Goal: Find specific page/section: Find specific page/section

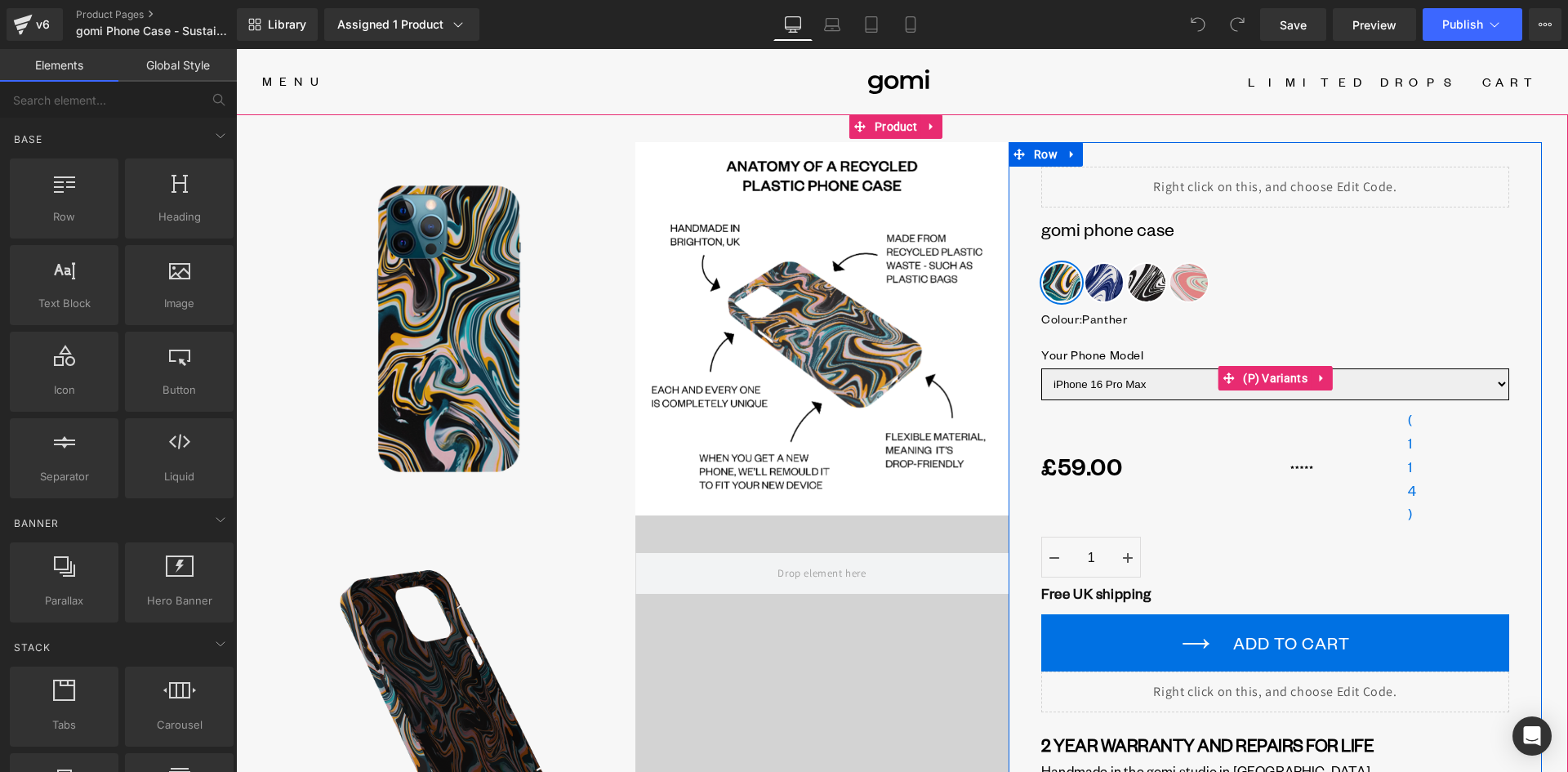
click at [1162, 379] on select "iPhone 16 Pro Max iPhone 16 Pro iPhone 16 Plus iPhone 16 iPhone 15 Pro Max iPho…" at bounding box center [1275, 384] width 468 height 32
click at [1157, 383] on select "iPhone 16 Pro Max iPhone 16 Pro iPhone 16 Plus iPhone 16 iPhone 15 Pro Max iPho…" at bounding box center [1275, 384] width 468 height 32
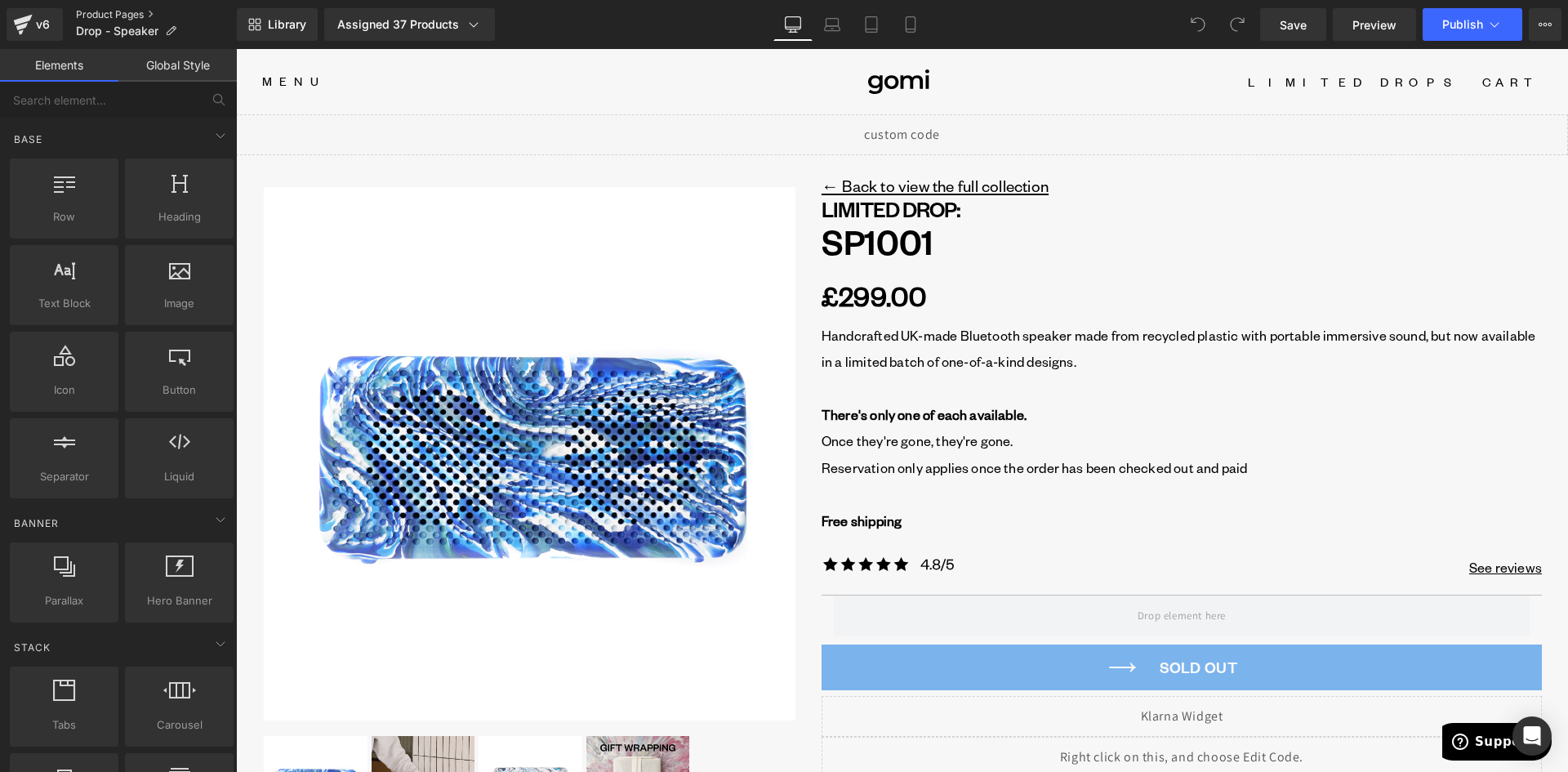
click at [129, 13] on link "Product Pages" at bounding box center [156, 14] width 161 height 13
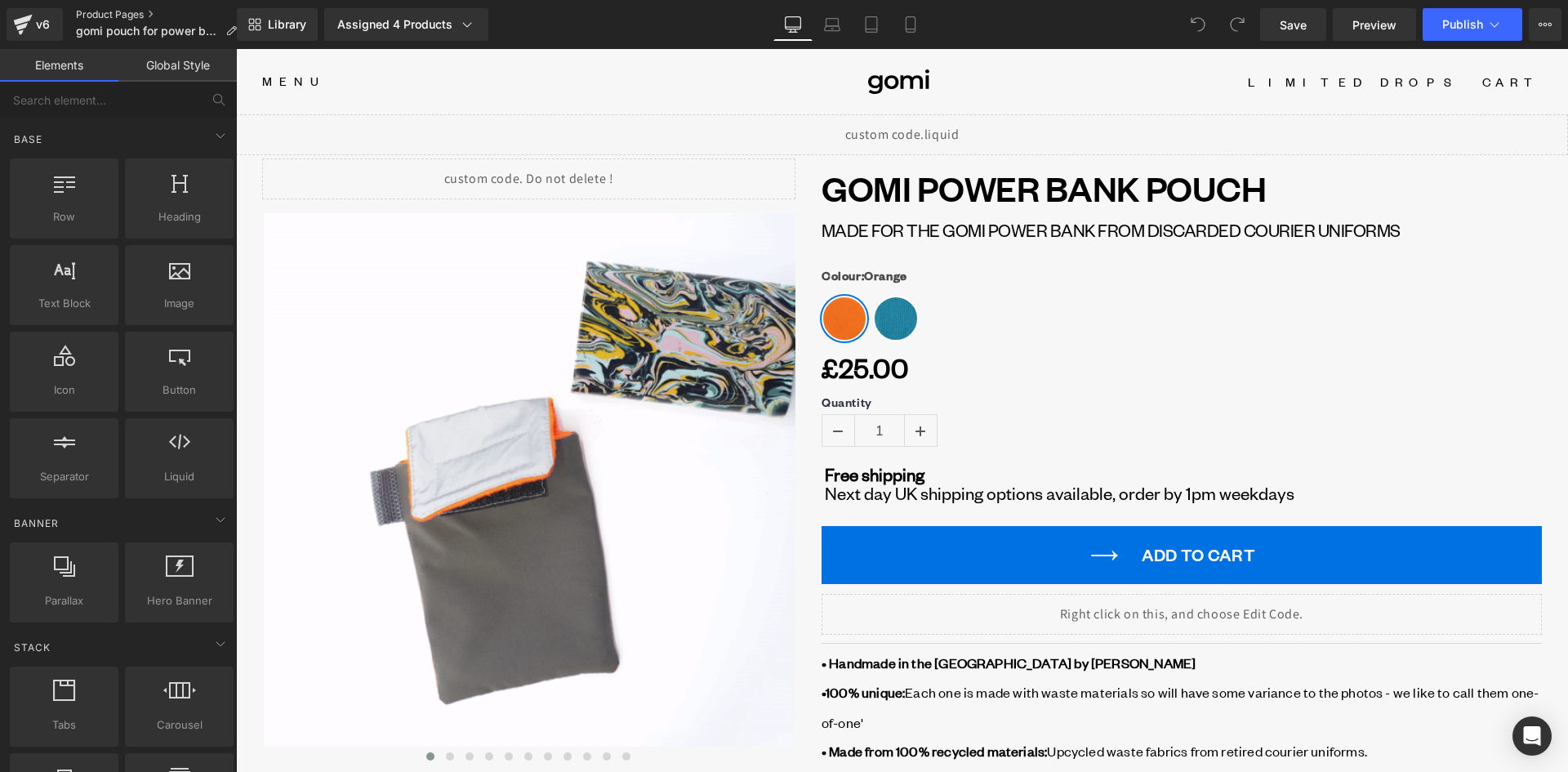
click at [101, 13] on link "Product Pages" at bounding box center [163, 14] width 174 height 13
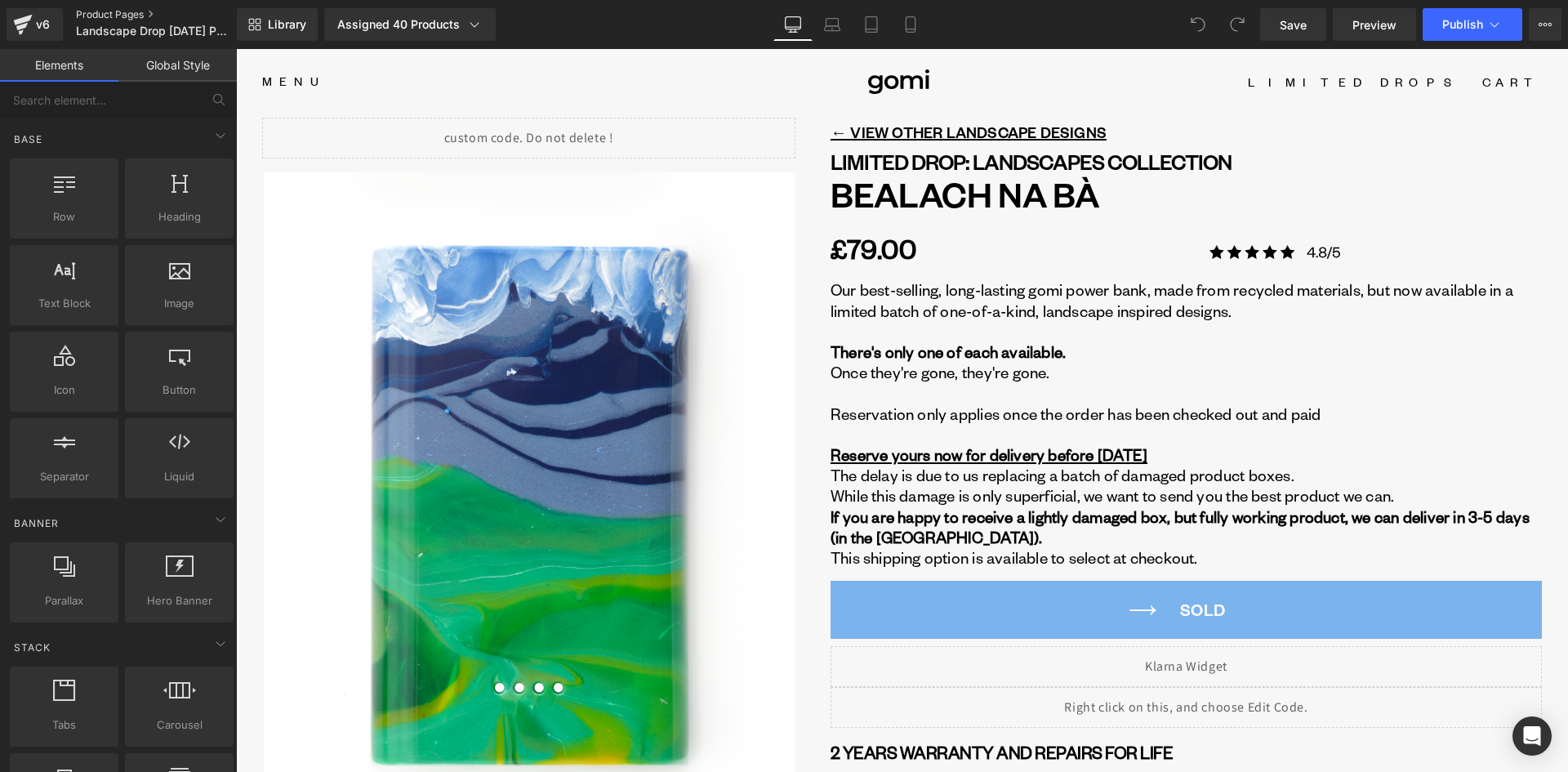
click at [139, 13] on link "Product Pages" at bounding box center [170, 14] width 187 height 13
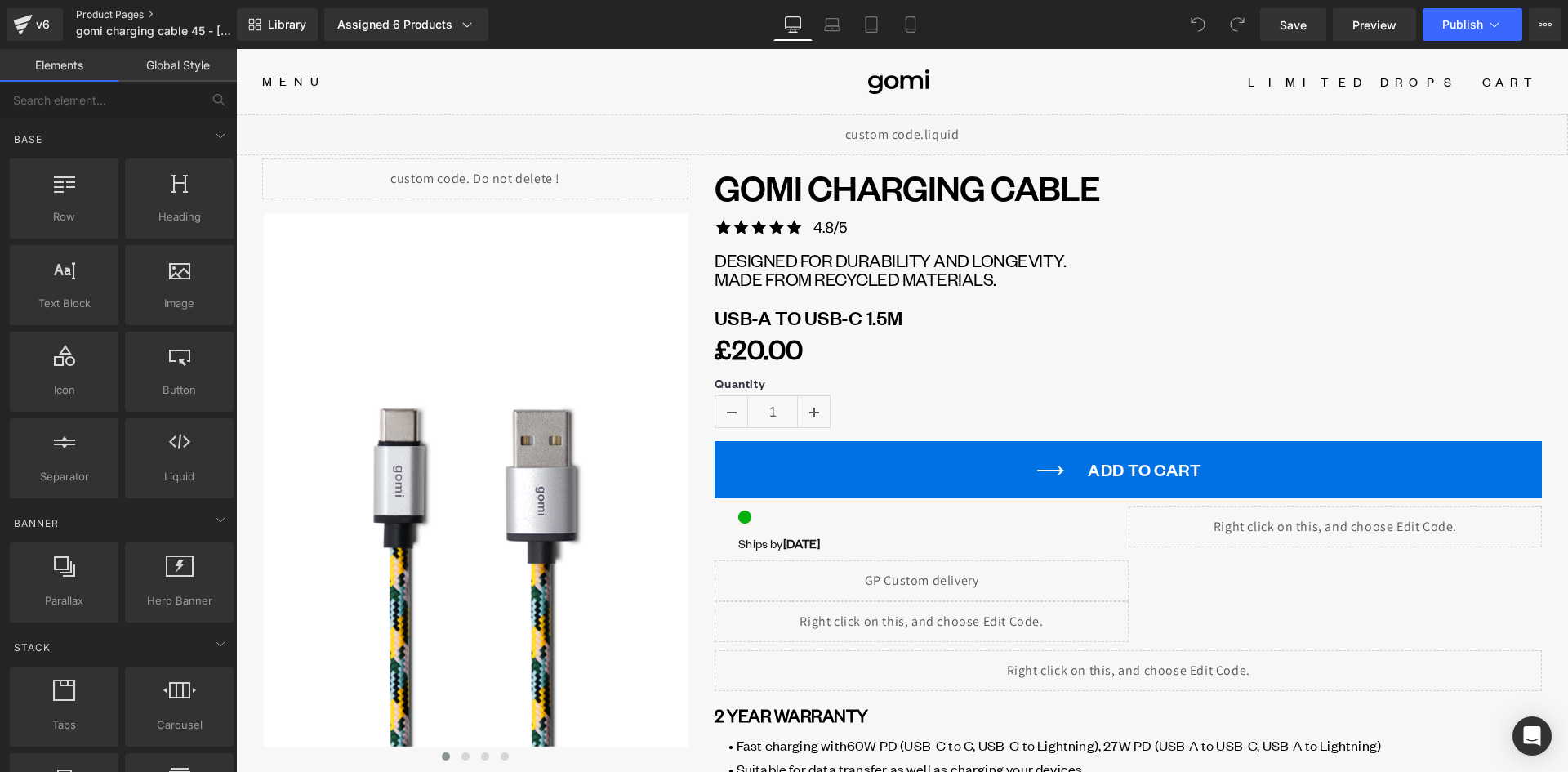
click at [148, 12] on link "Product Pages" at bounding box center [170, 14] width 187 height 13
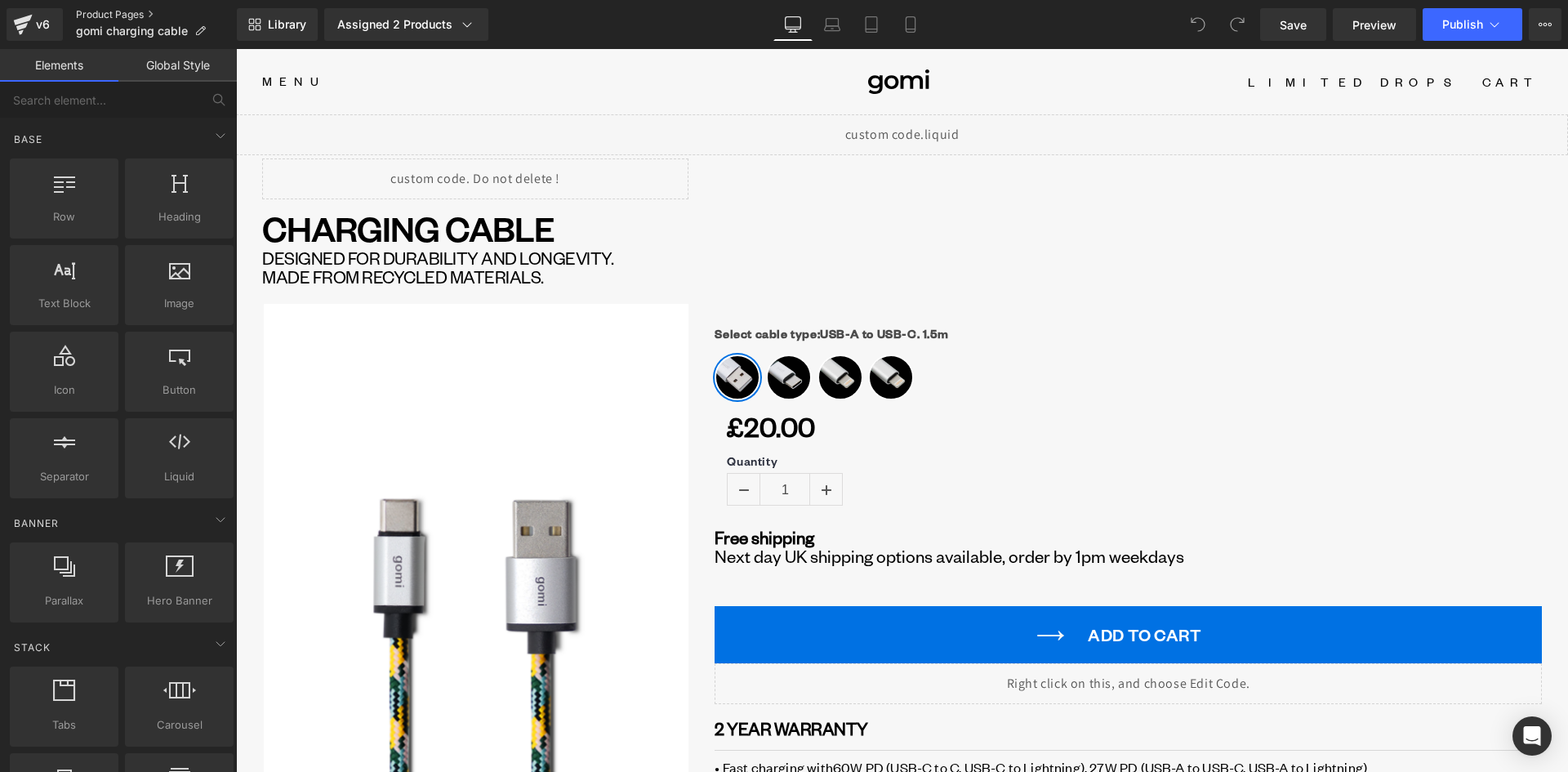
click at [130, 13] on link "Product Pages" at bounding box center [156, 14] width 161 height 13
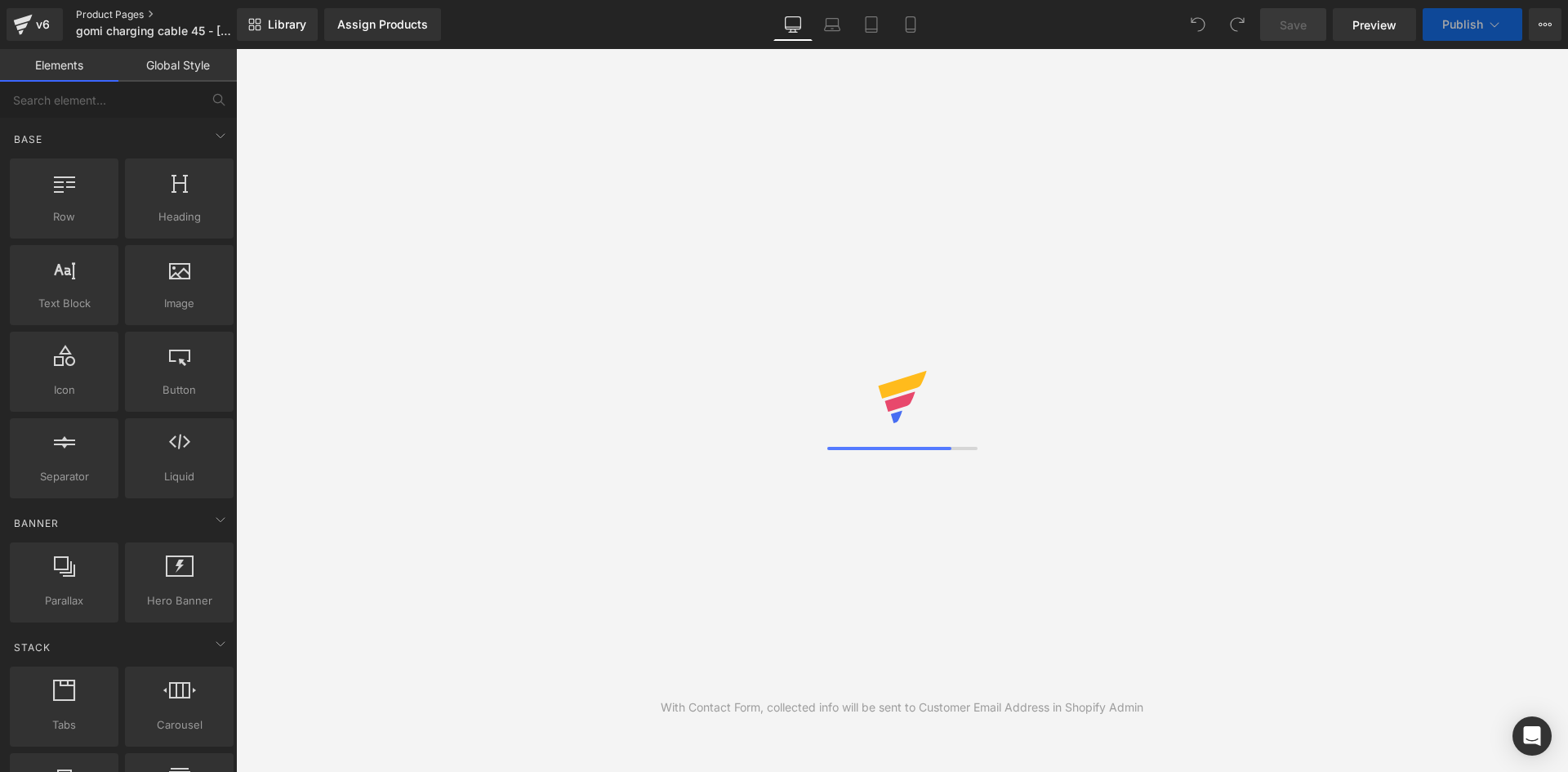
click at [112, 14] on link "Product Pages" at bounding box center [170, 14] width 187 height 13
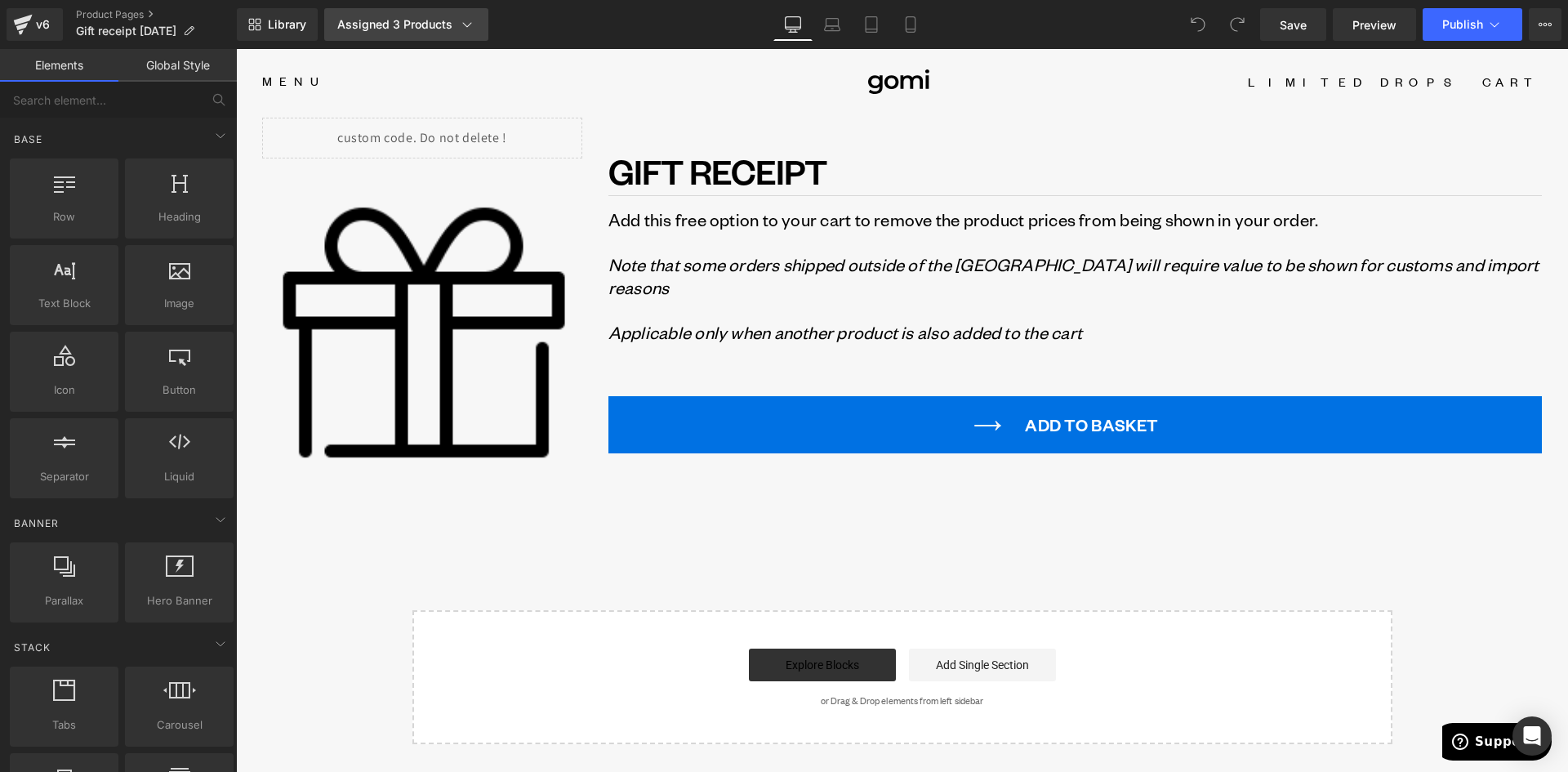
click at [442, 16] on link "Assigned 3 Products" at bounding box center [406, 23] width 164 height 32
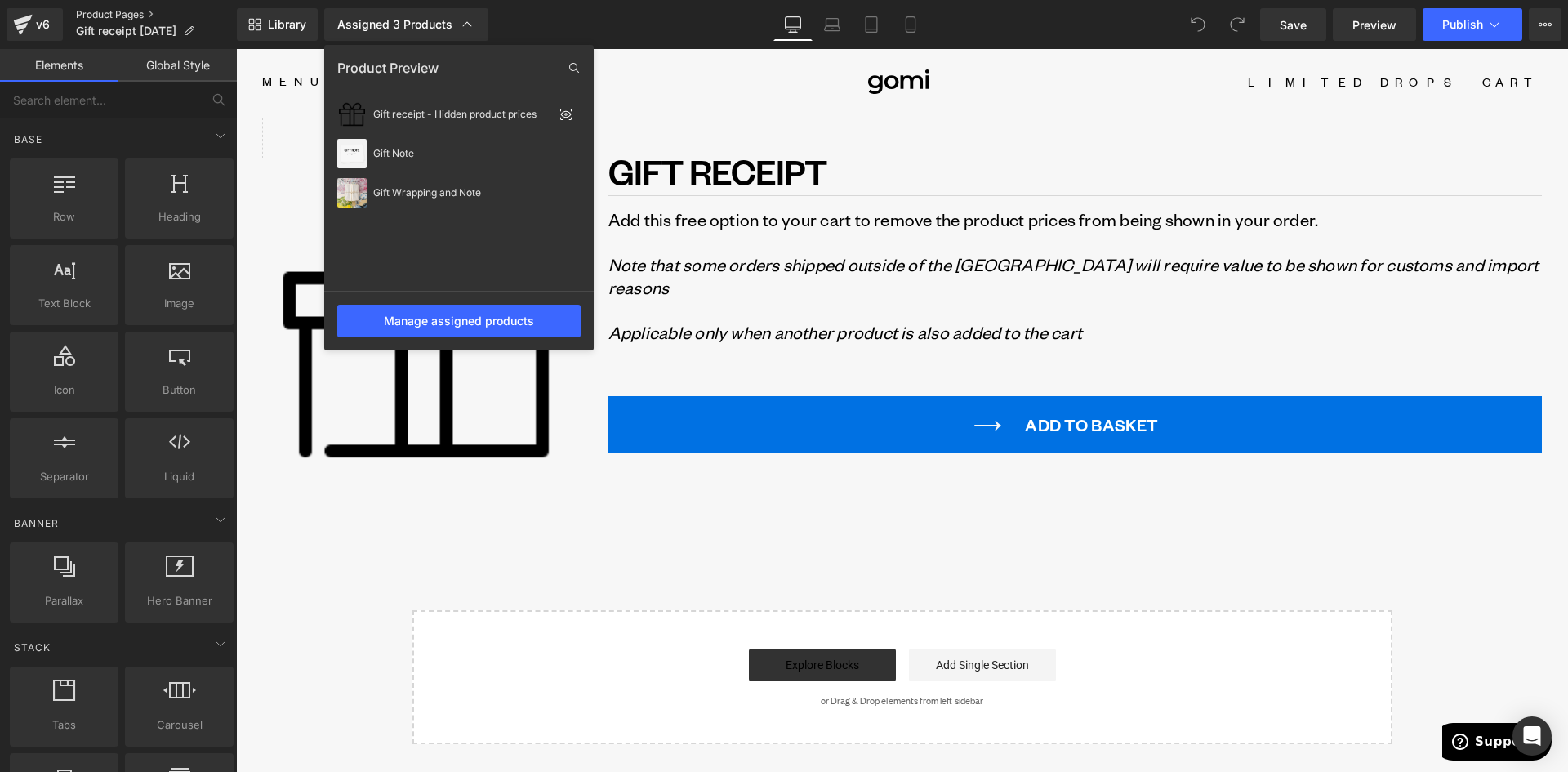
click at [118, 15] on link "Product Pages" at bounding box center [156, 14] width 161 height 13
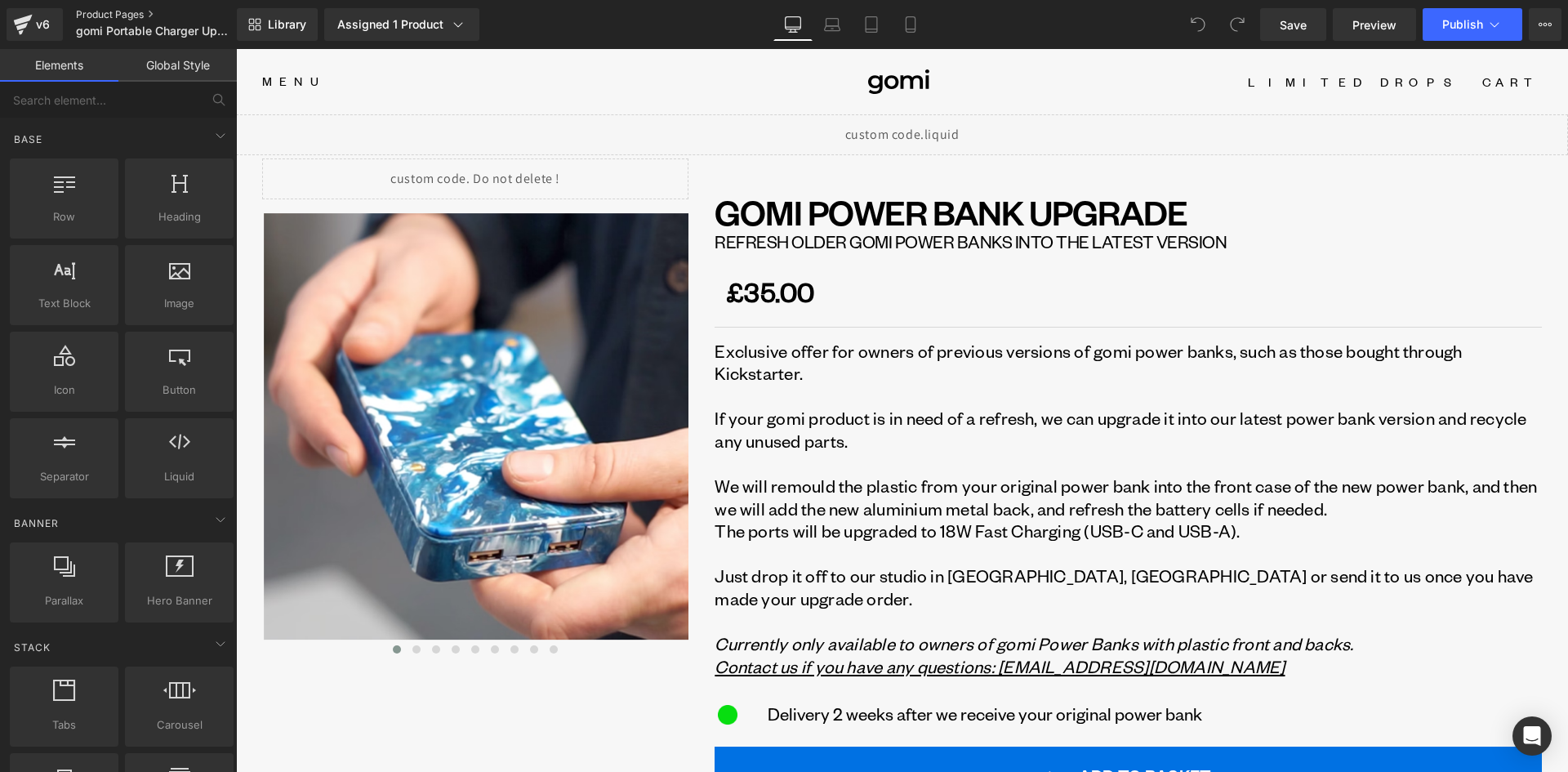
click at [134, 12] on link "Product Pages" at bounding box center [170, 14] width 187 height 13
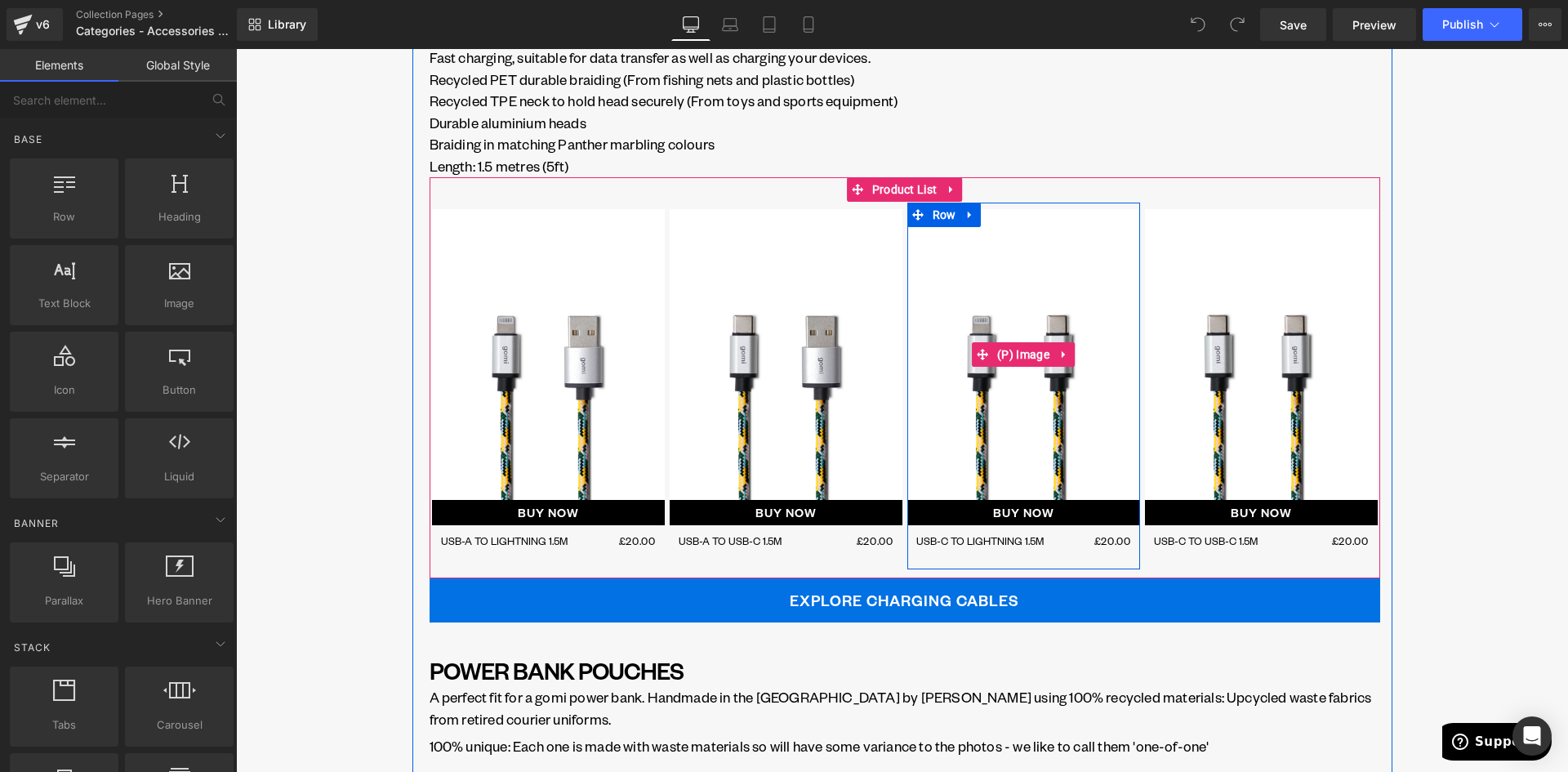
scroll to position [490, 0]
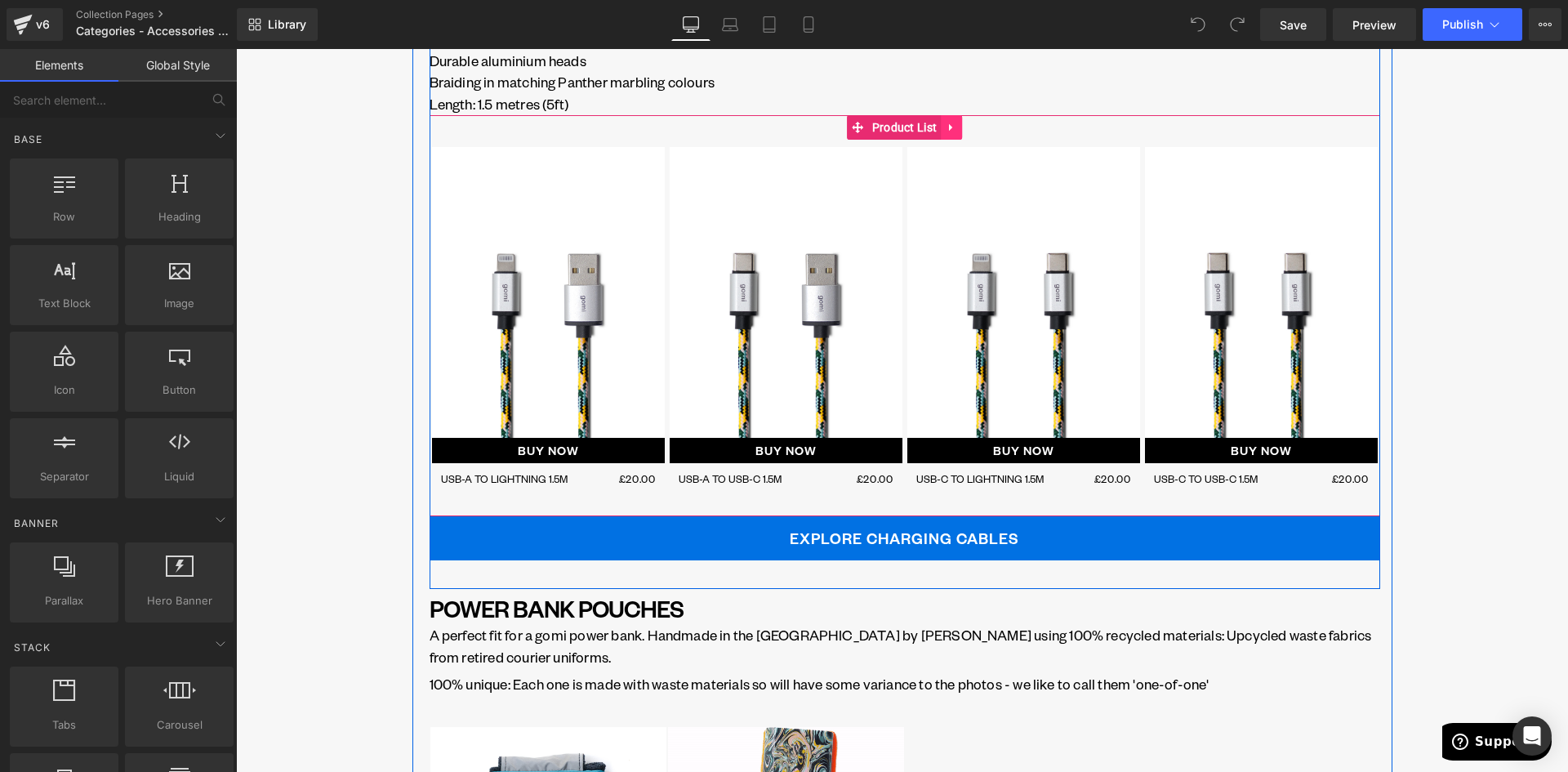
click at [948, 130] on icon at bounding box center [949, 127] width 3 height 8
click at [935, 131] on icon at bounding box center [941, 127] width 12 height 13
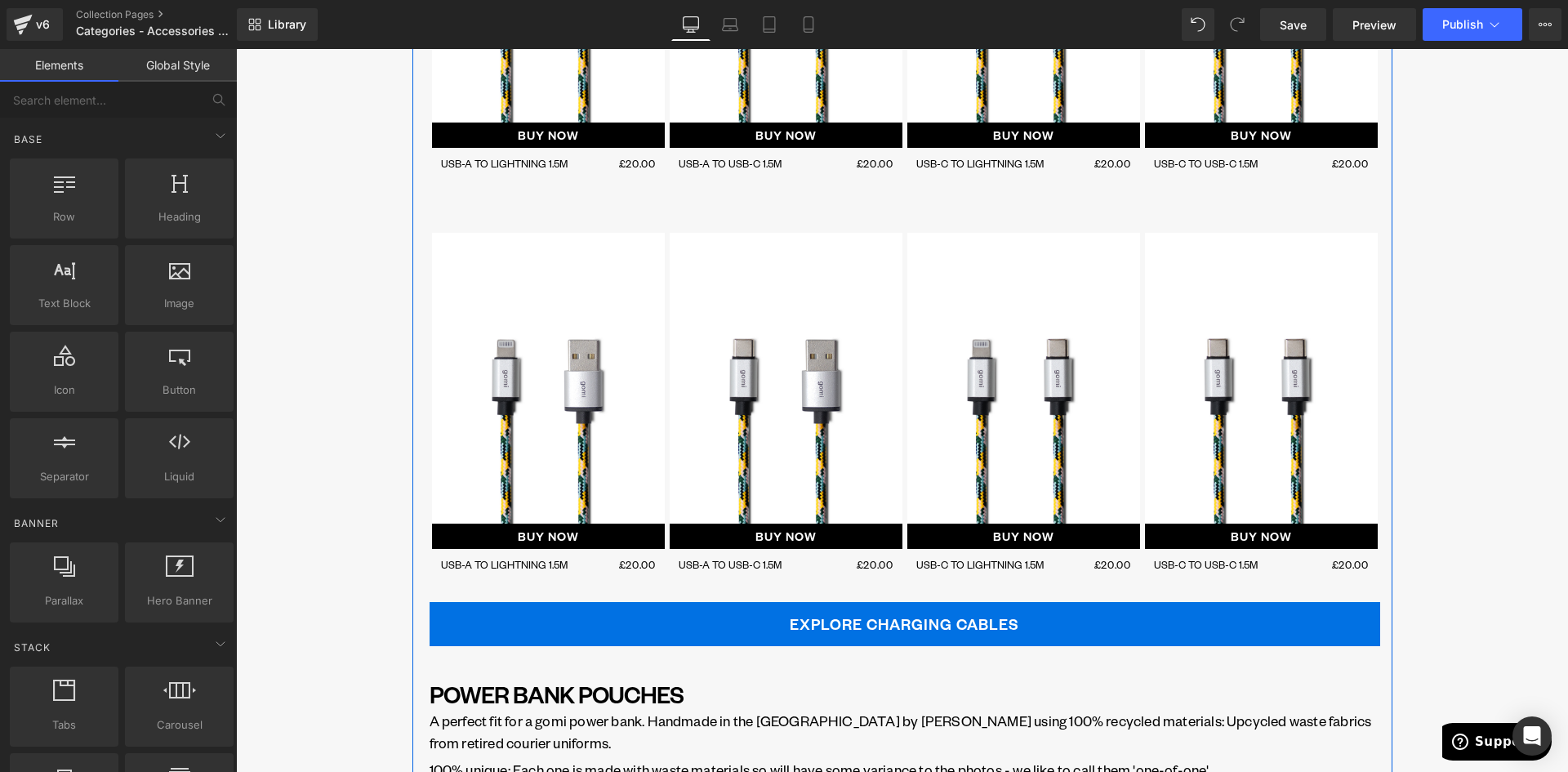
scroll to position [817, 0]
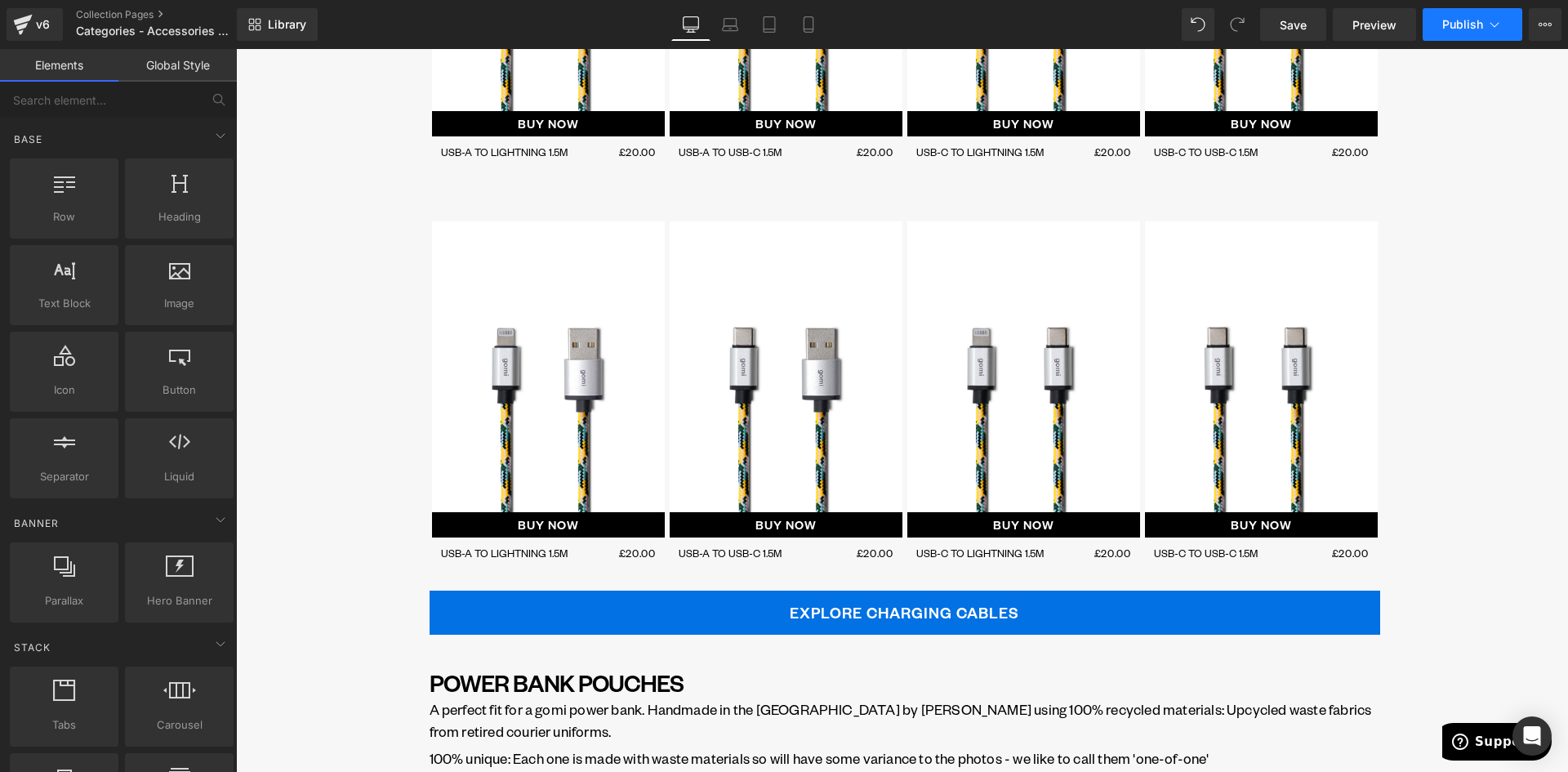
click at [1447, 25] on span "Publish" at bounding box center [1463, 23] width 41 height 13
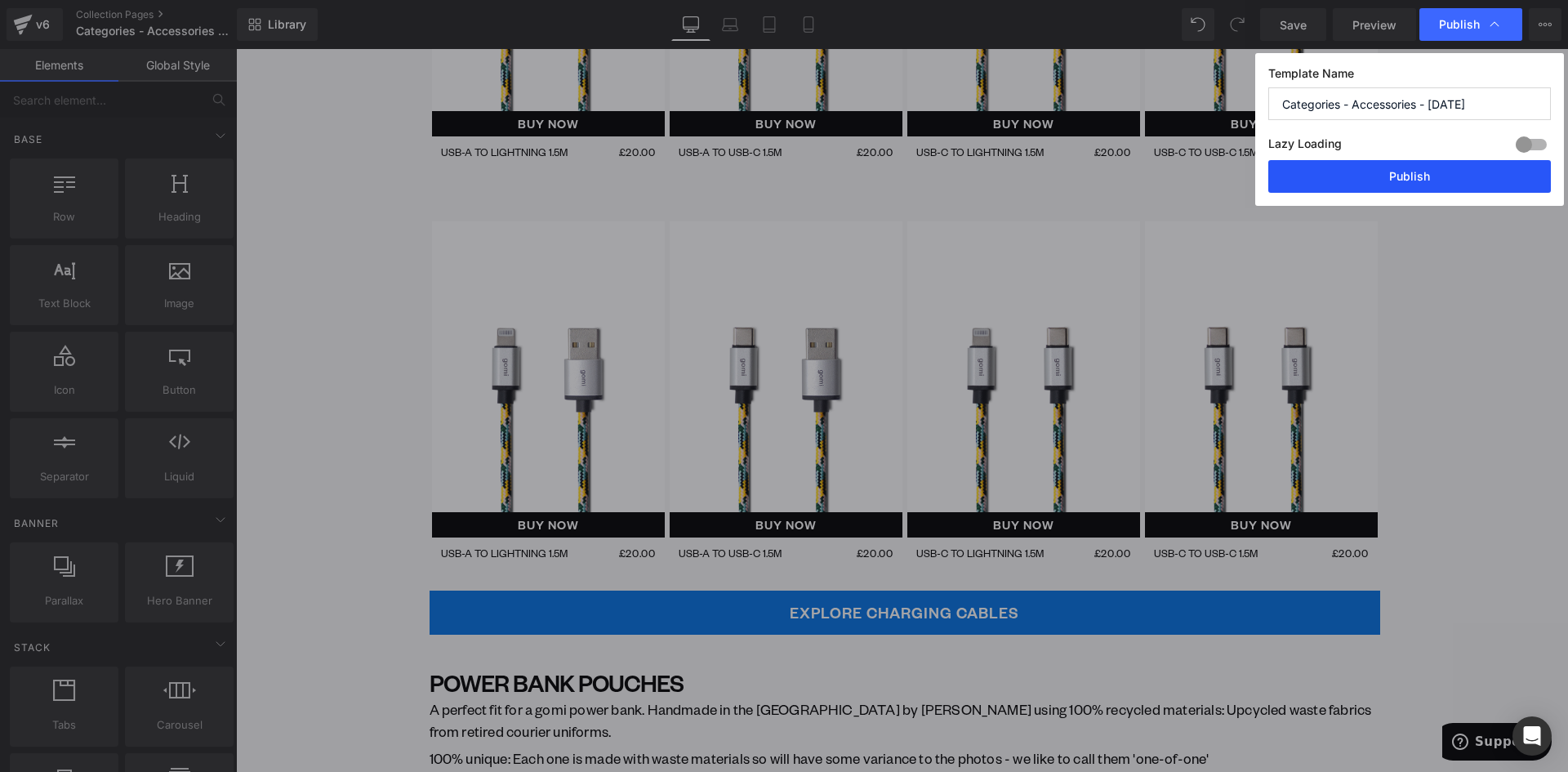
click at [1414, 186] on button "Publish" at bounding box center [1410, 176] width 283 height 32
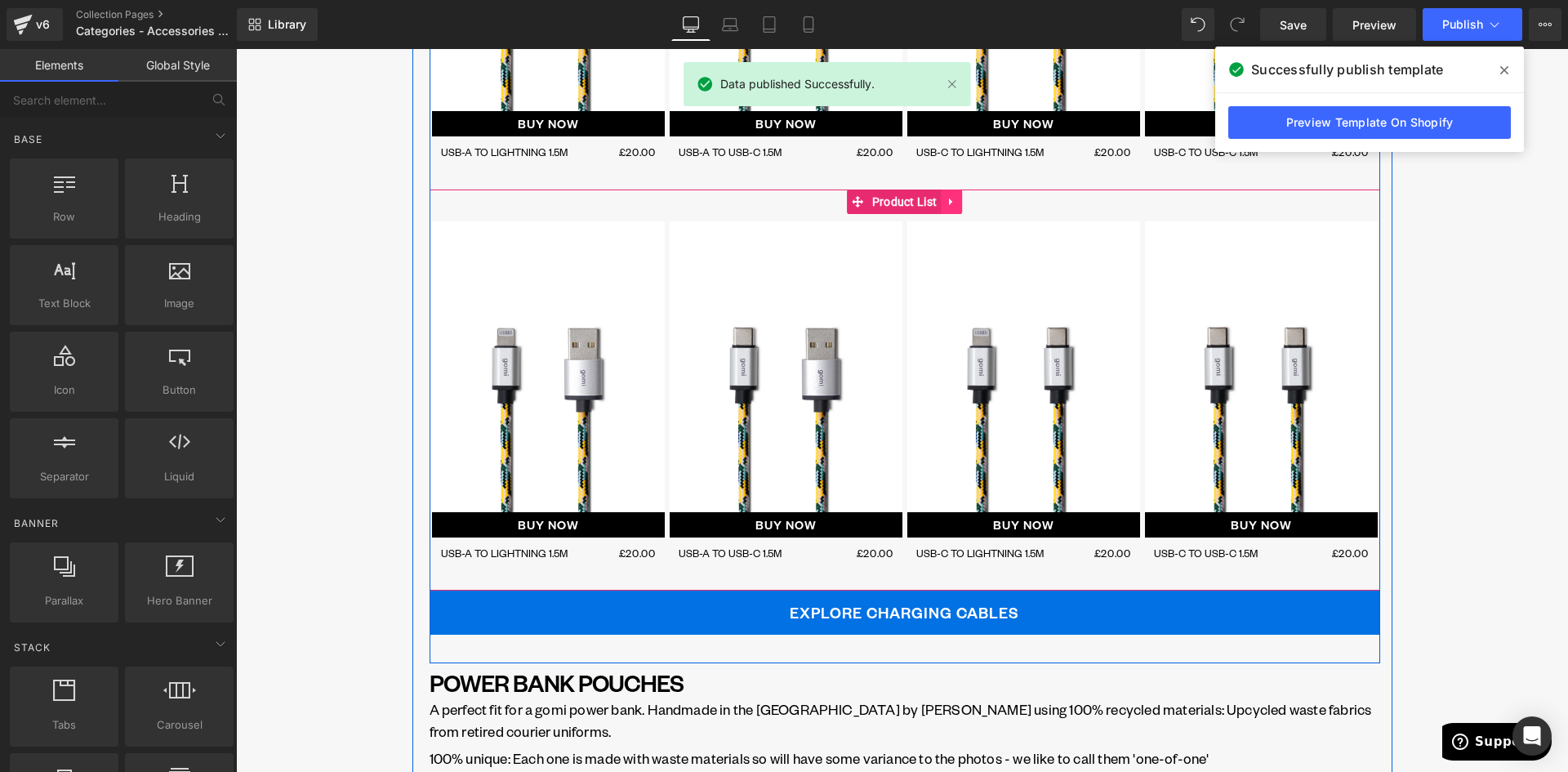
click at [945, 199] on icon at bounding box center [951, 201] width 12 height 13
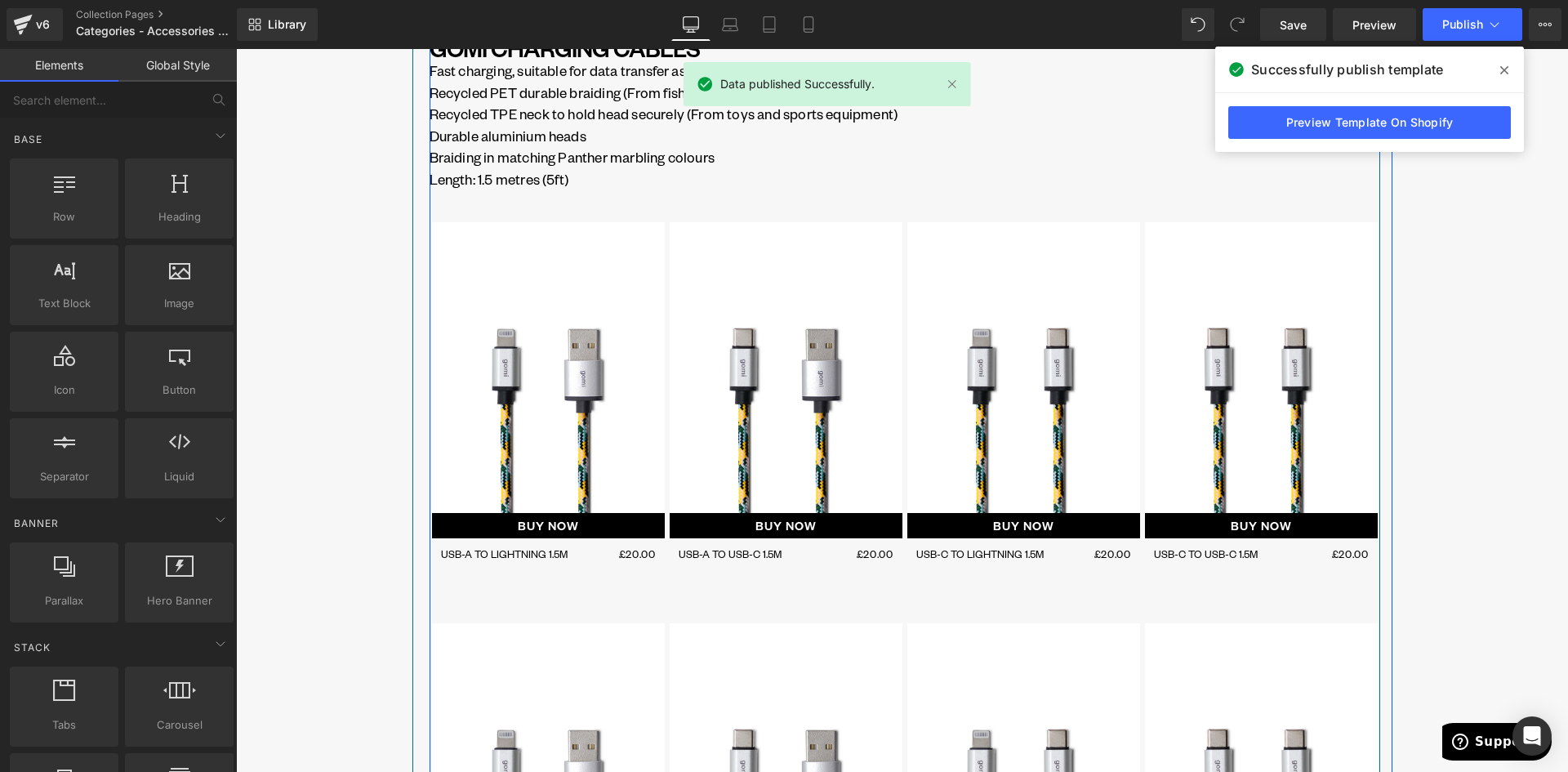
scroll to position [408, 0]
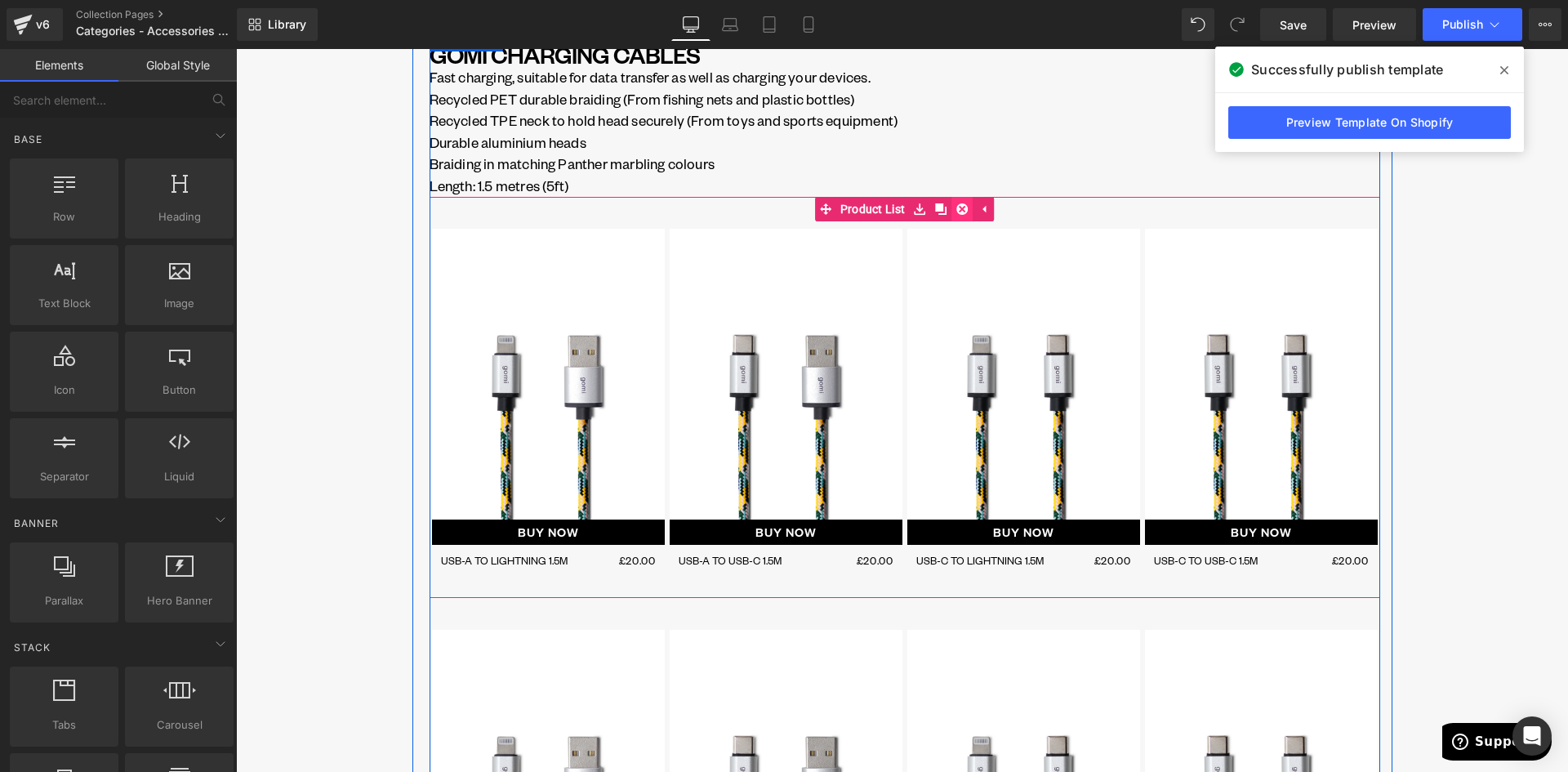
click at [963, 208] on link at bounding box center [962, 209] width 21 height 24
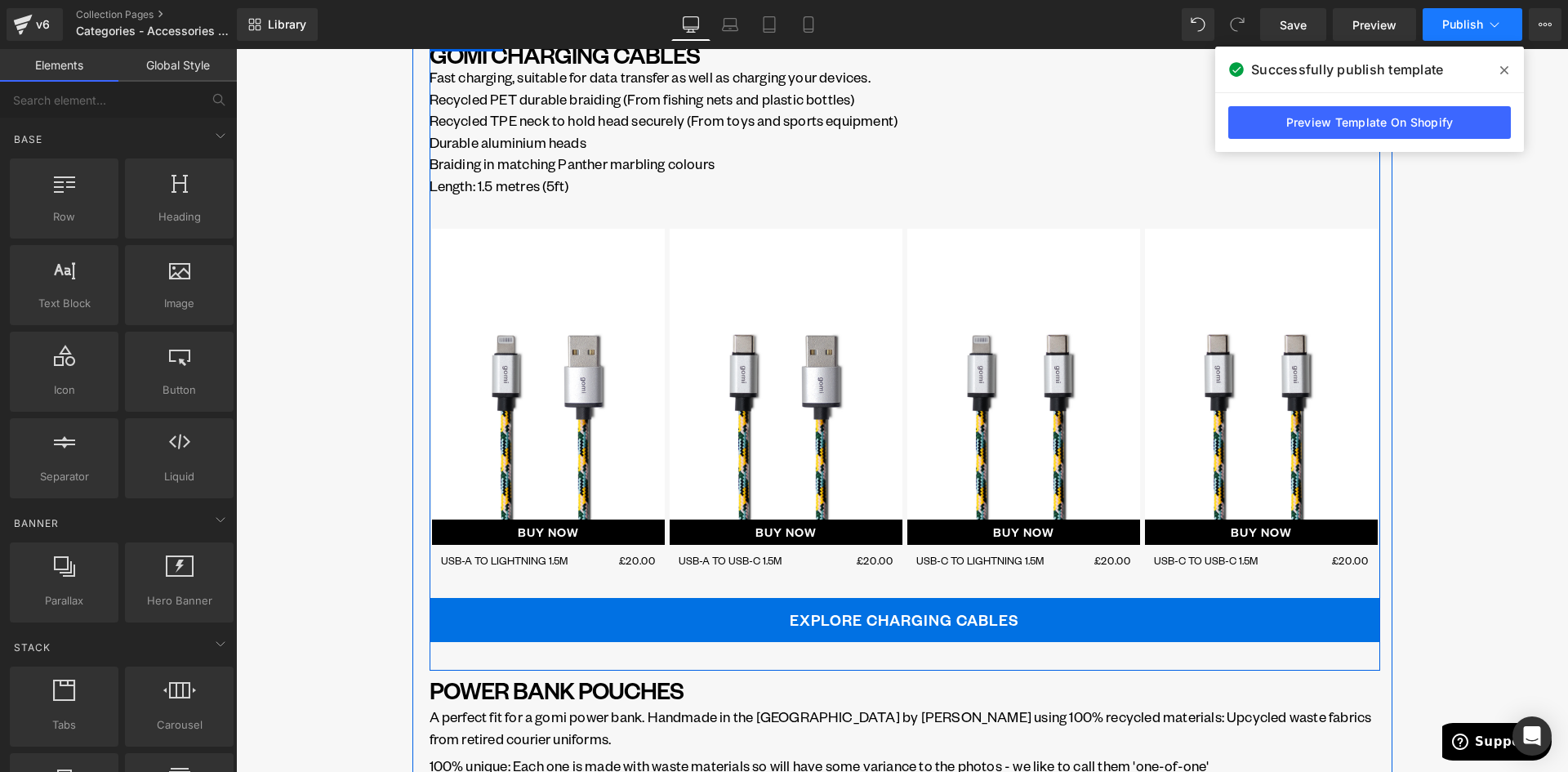
click at [1450, 28] on span "Publish" at bounding box center [1463, 23] width 41 height 13
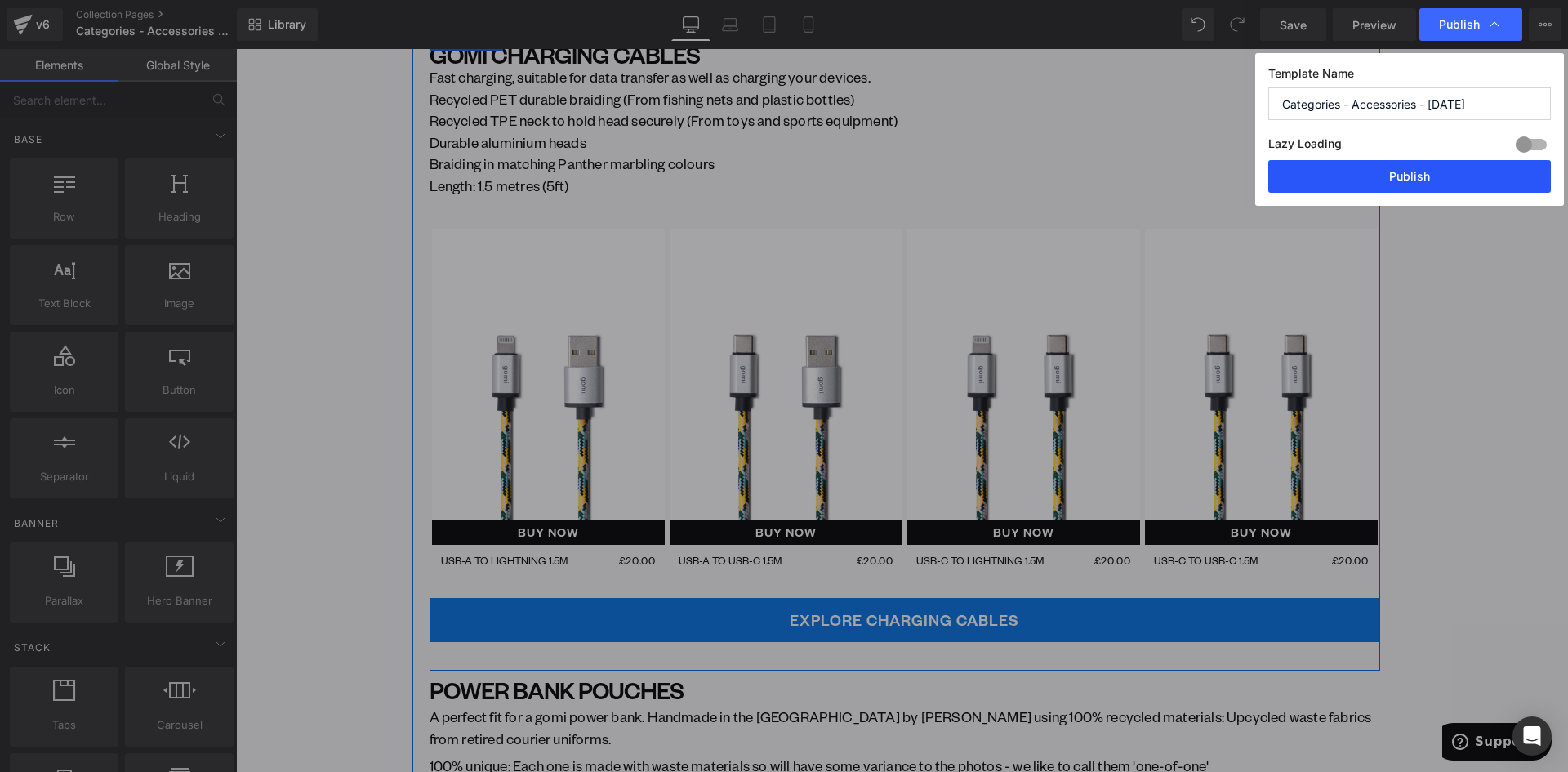
click at [1441, 173] on button "Publish" at bounding box center [1410, 176] width 283 height 32
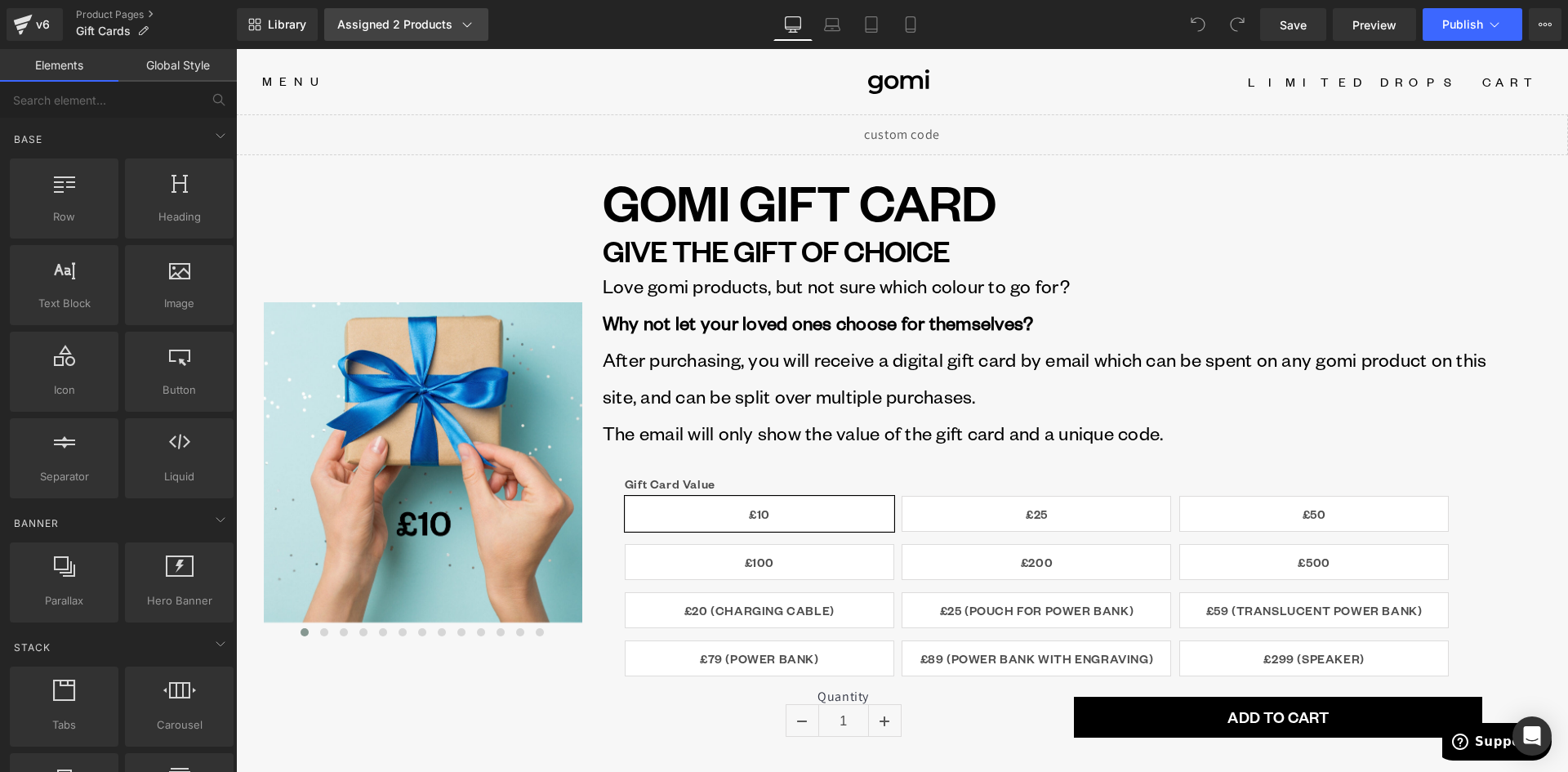
click at [435, 18] on div "Assigned 2 Products" at bounding box center [406, 24] width 138 height 17
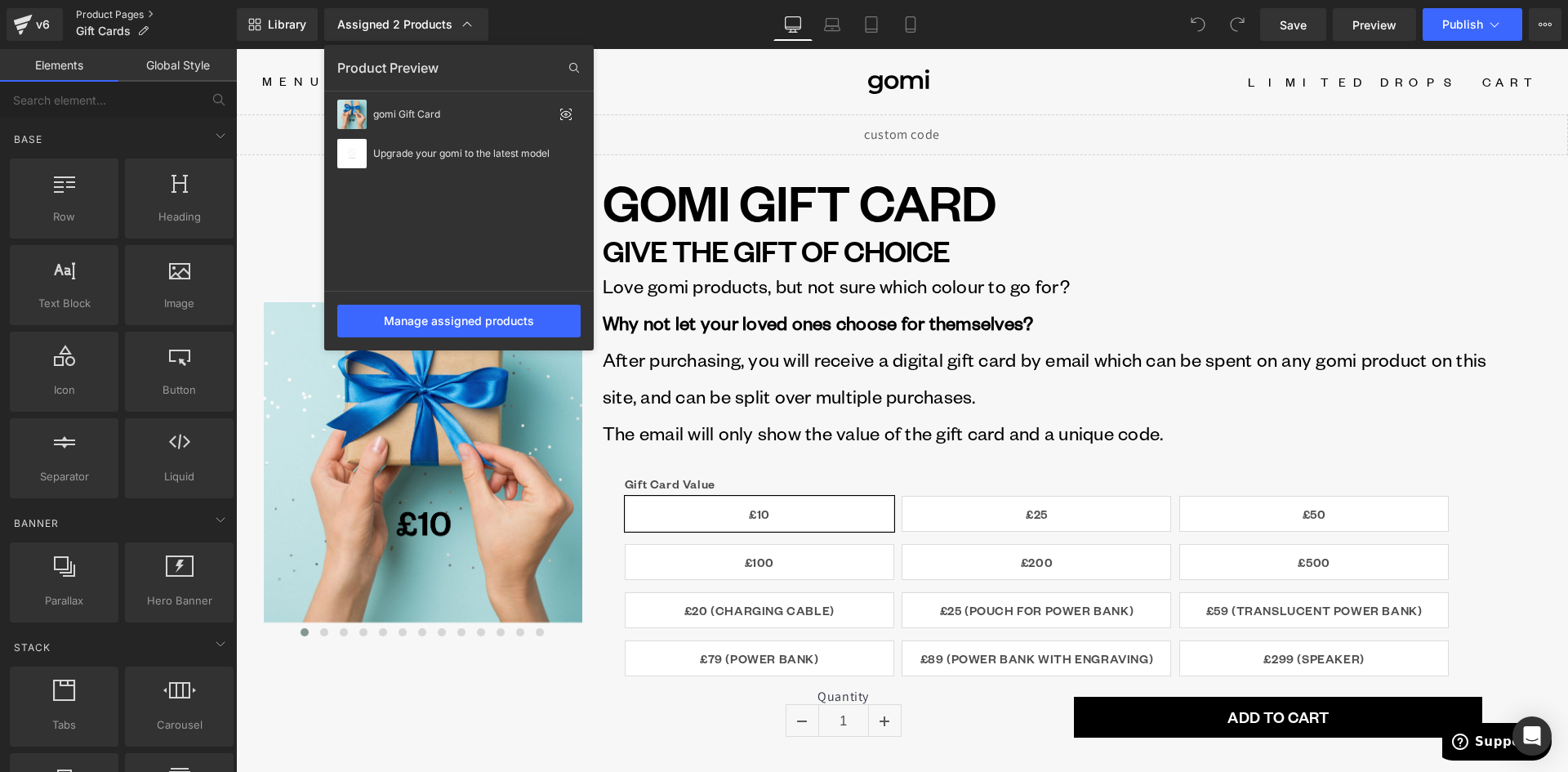
click at [97, 8] on div "v6 Product Pages Gift Cards" at bounding box center [118, 24] width 237 height 49
click at [96, 14] on link "Product Pages" at bounding box center [156, 14] width 161 height 13
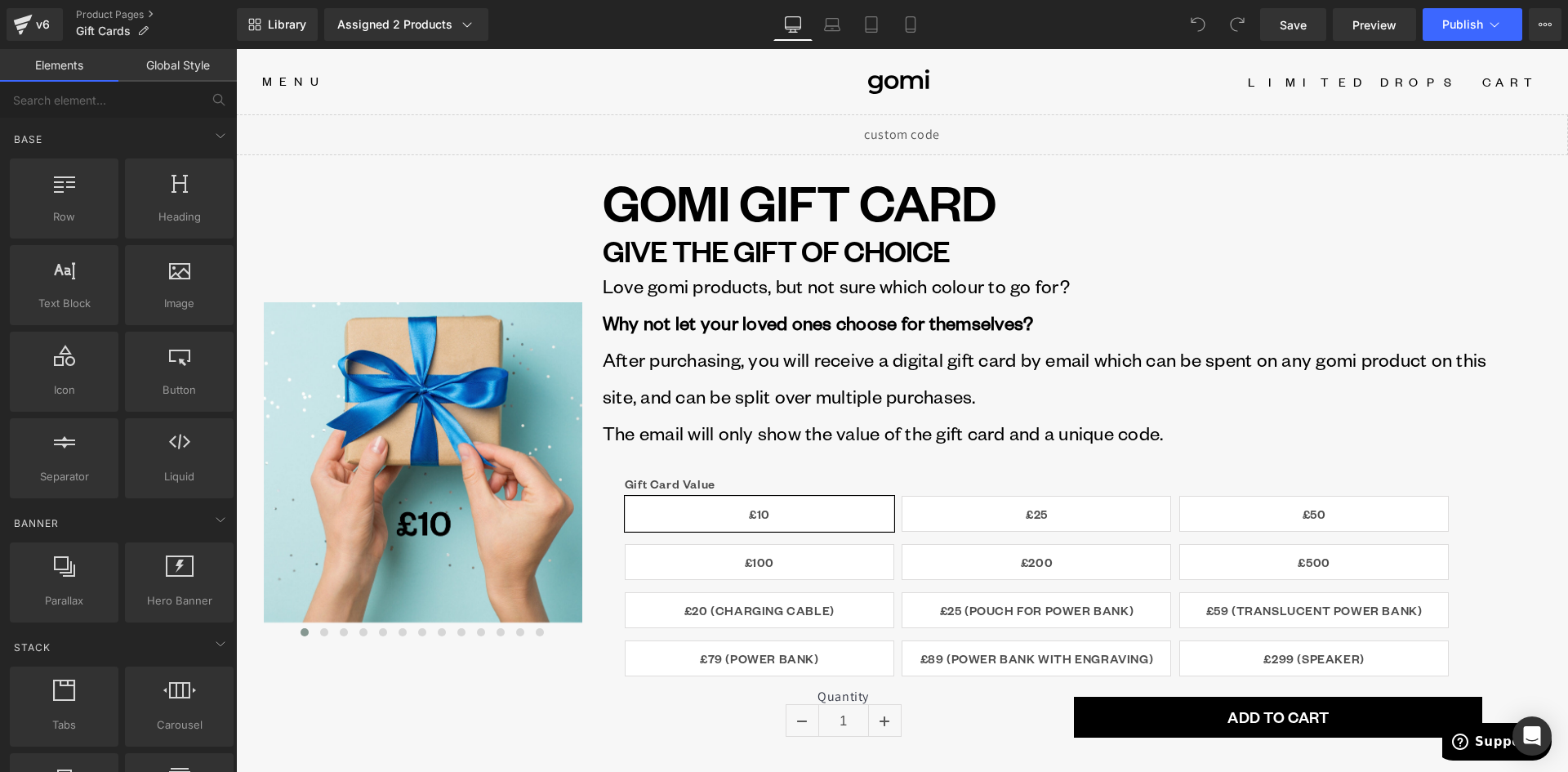
click at [95, 15] on link "Product Pages" at bounding box center [156, 14] width 161 height 13
click at [112, 16] on link "Product Pages" at bounding box center [156, 14] width 161 height 13
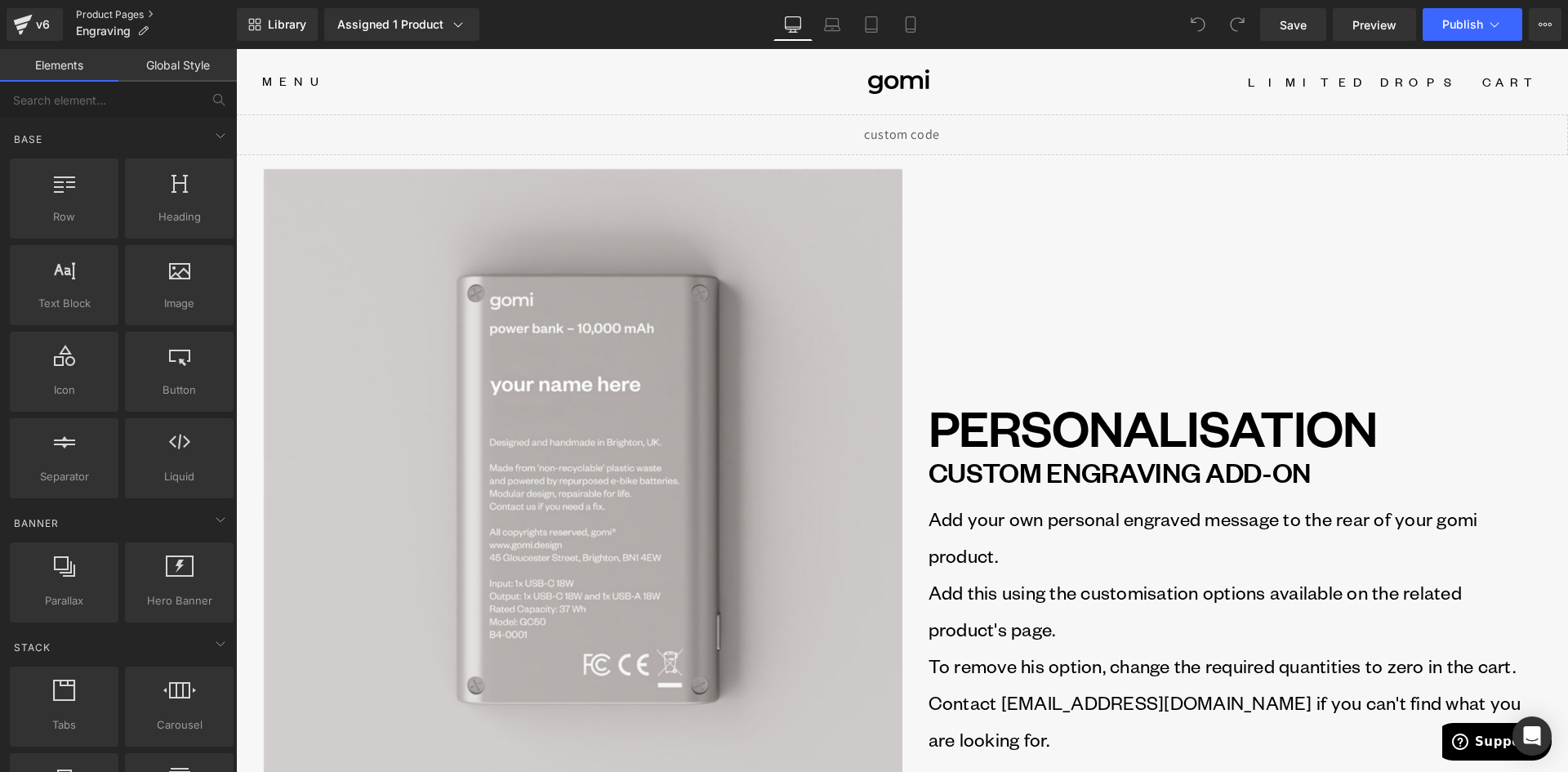
click at [105, 9] on link "Product Pages" at bounding box center [156, 14] width 161 height 13
